Goal: Task Accomplishment & Management: Manage account settings

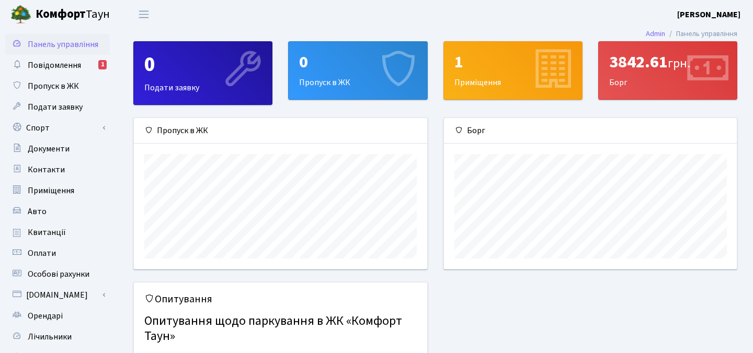
scroll to position [151, 293]
click at [68, 82] on span "Пропуск в ЖК" at bounding box center [53, 87] width 51 height 12
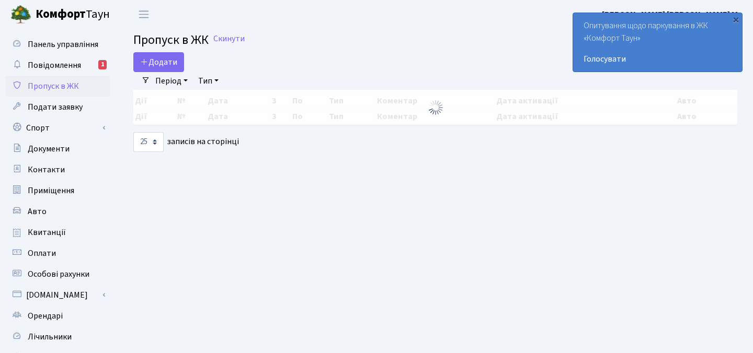
select select "25"
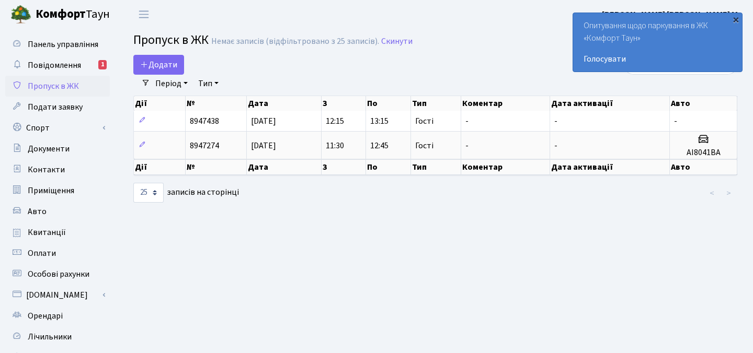
click at [736, 17] on div "×" at bounding box center [735, 19] width 10 height 10
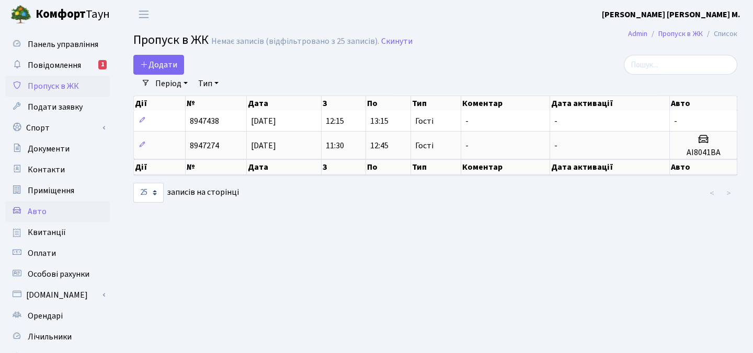
click at [54, 212] on link "Авто" at bounding box center [57, 211] width 105 height 21
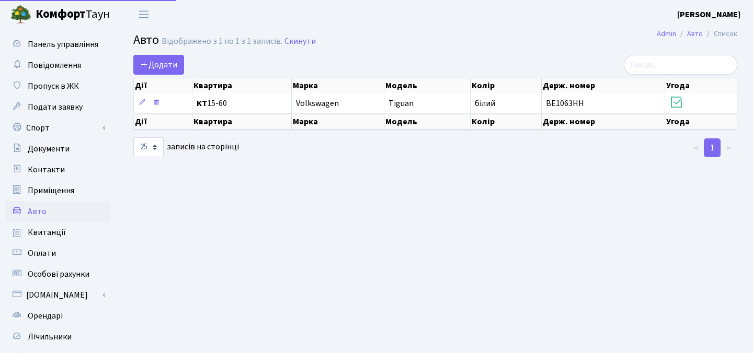
select select "25"
click at [169, 65] on span "Додати" at bounding box center [158, 65] width 37 height 12
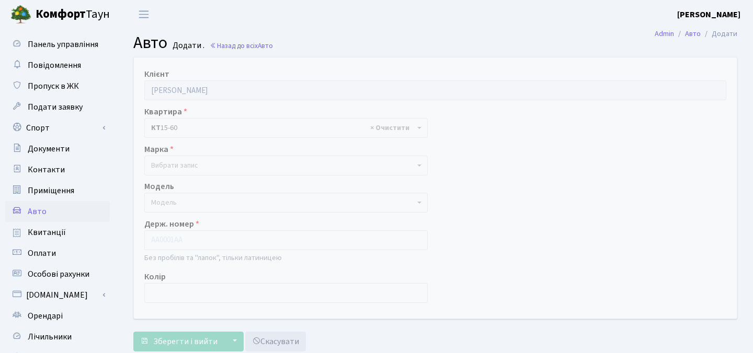
click at [244, 167] on span "Вибрати запис" at bounding box center [282, 165] width 263 height 10
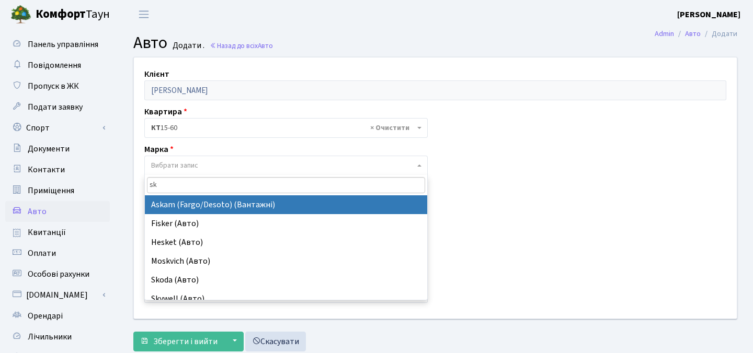
type input "sko"
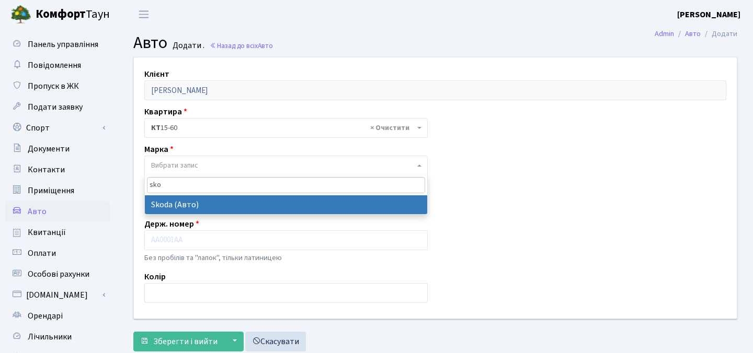
select select "121"
select select
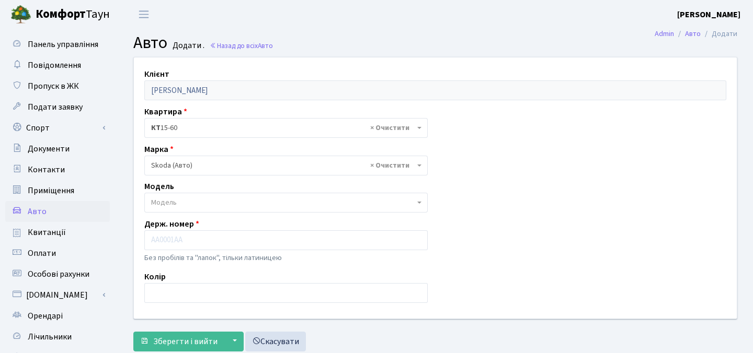
click at [221, 199] on span "Модель" at bounding box center [282, 203] width 263 height 10
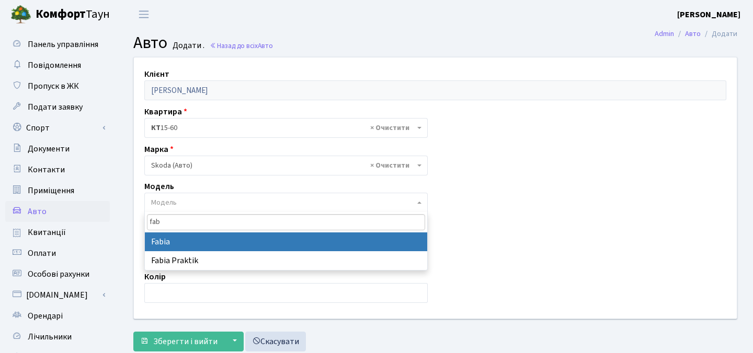
type input "fab"
select select "2136"
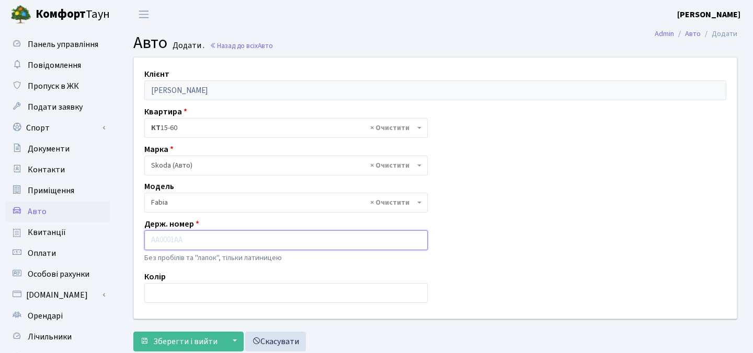
click at [212, 243] on input "text" at bounding box center [285, 241] width 283 height 20
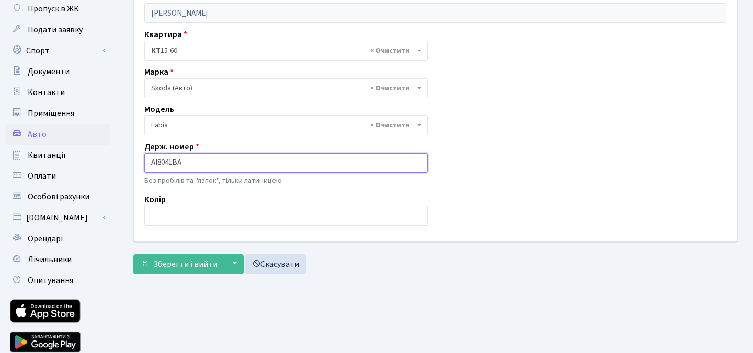
type input "AI8041BA"
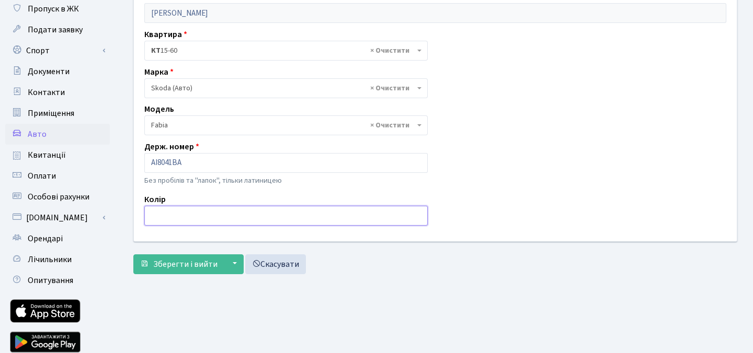
click at [219, 222] on input "text" at bounding box center [285, 216] width 283 height 20
type input "Grey"
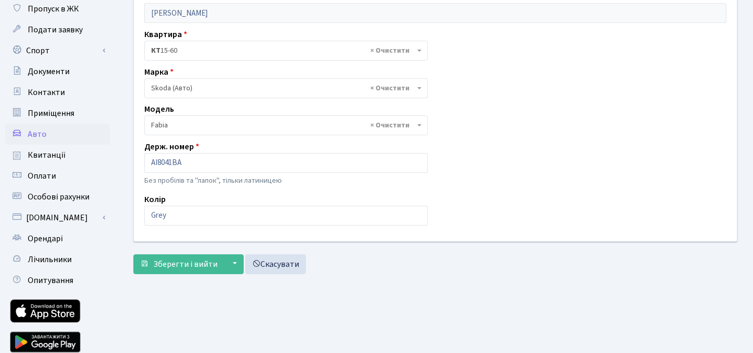
click at [170, 254] on form "Клієнт Кірімова Ольга Миколаївна Квартира - <b>КТ</b>&nbsp;&nbsp;&nbsp;&nbsp;15…" at bounding box center [435, 127] width 604 height 294
click at [169, 267] on span "Зберегти і вийти" at bounding box center [185, 265] width 64 height 12
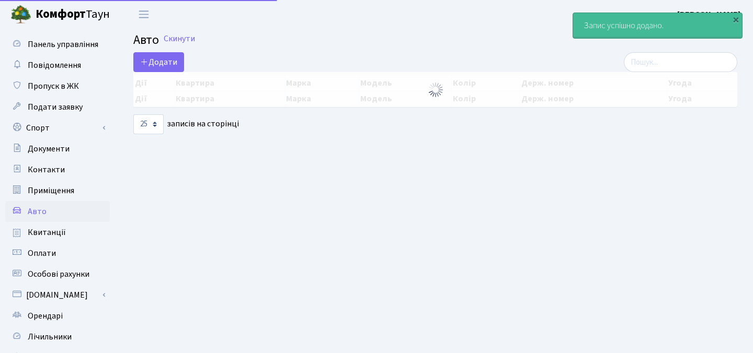
select select "25"
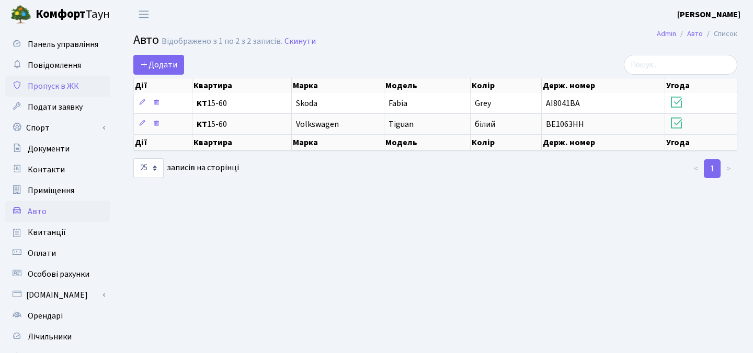
click at [43, 85] on span "Пропуск в ЖК" at bounding box center [53, 87] width 51 height 12
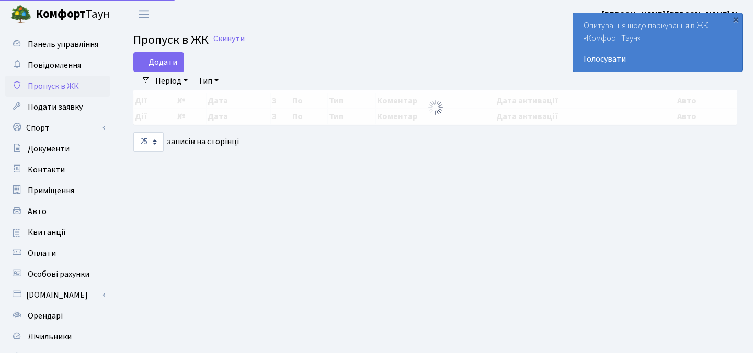
select select "25"
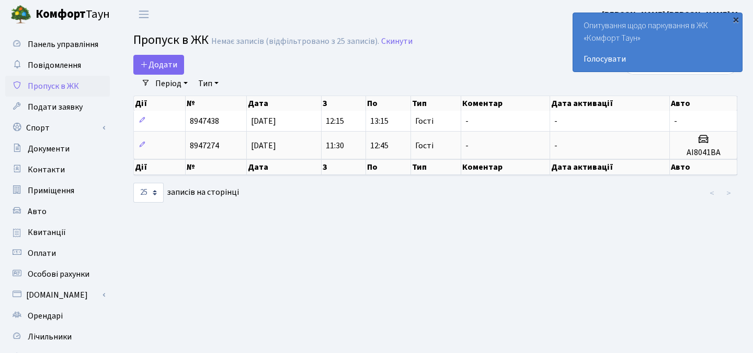
click at [734, 18] on div "×" at bounding box center [735, 19] width 10 height 10
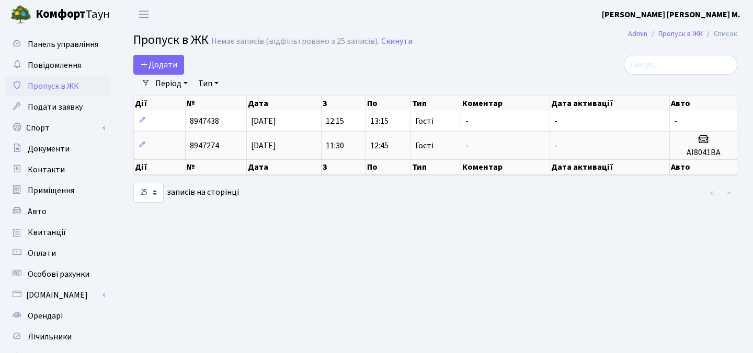
click at [32, 16] on link "[PERSON_NAME]" at bounding box center [65, 14] width 131 height 29
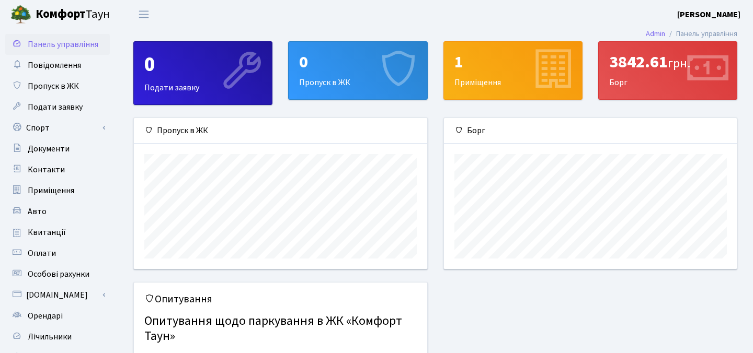
scroll to position [151, 293]
